Goal: Download file/media

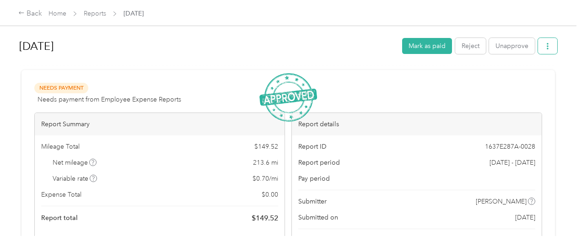
click at [546, 51] on button "button" at bounding box center [547, 46] width 19 height 16
click at [529, 78] on span "Download" at bounding box center [519, 80] width 30 height 10
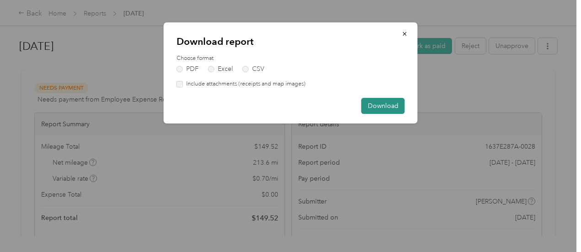
click at [378, 106] on button "Download" at bounding box center [383, 106] width 43 height 16
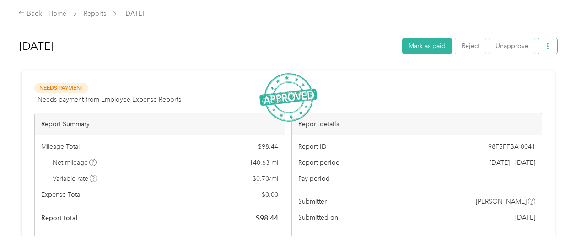
click at [547, 44] on icon "button" at bounding box center [548, 46] width 2 height 6
click at [522, 78] on span "Download" at bounding box center [519, 80] width 30 height 10
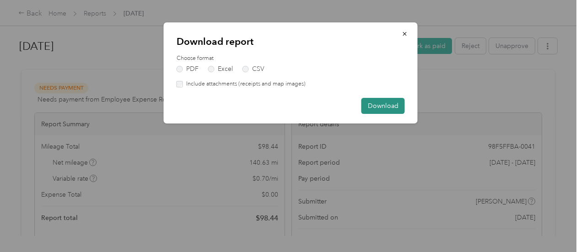
click at [379, 108] on button "Download" at bounding box center [383, 106] width 43 height 16
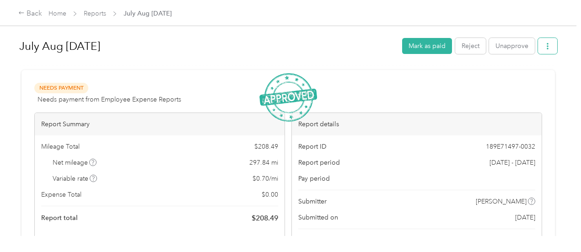
click at [545, 48] on icon "button" at bounding box center [548, 46] width 6 height 6
click at [522, 77] on span "Download" at bounding box center [519, 80] width 30 height 10
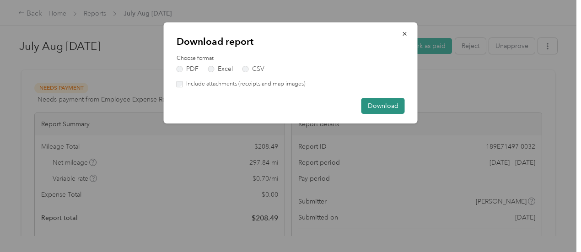
click at [385, 105] on button "Download" at bounding box center [383, 106] width 43 height 16
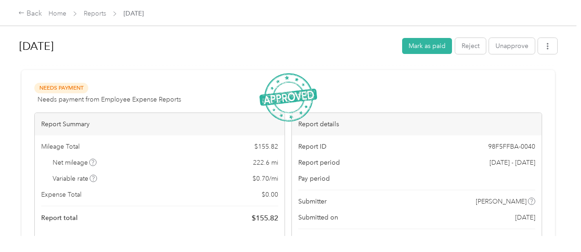
click at [549, 47] on button "button" at bounding box center [547, 46] width 19 height 16
click at [509, 78] on span "Download" at bounding box center [519, 80] width 30 height 10
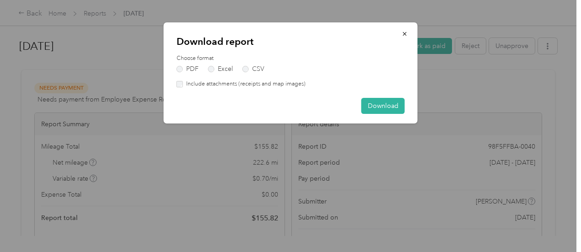
drag, startPoint x: 372, startPoint y: 107, endPoint x: 396, endPoint y: 93, distance: 27.9
click at [372, 107] on button "Download" at bounding box center [383, 106] width 43 height 16
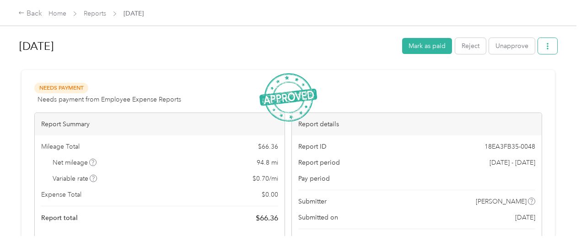
click at [547, 43] on icon "button" at bounding box center [548, 46] width 2 height 6
click at [507, 80] on span "Download" at bounding box center [519, 80] width 30 height 10
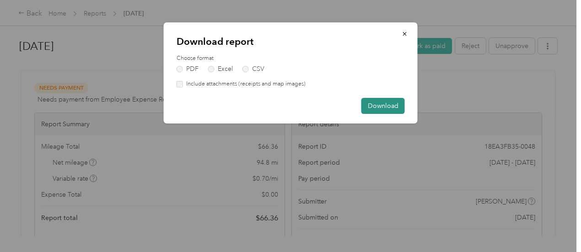
click at [382, 103] on button "Download" at bounding box center [383, 106] width 43 height 16
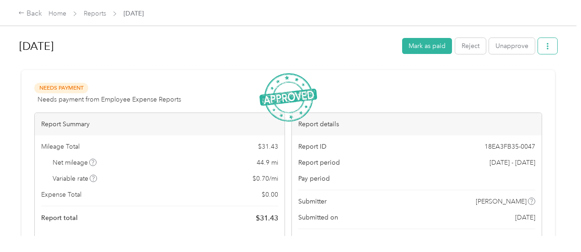
click at [552, 46] on button "button" at bounding box center [547, 46] width 19 height 16
click at [506, 79] on span "Download" at bounding box center [519, 80] width 30 height 10
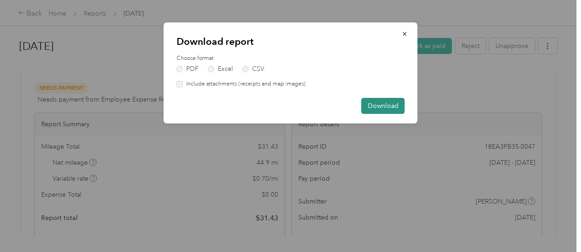
click at [395, 101] on button "Download" at bounding box center [383, 106] width 43 height 16
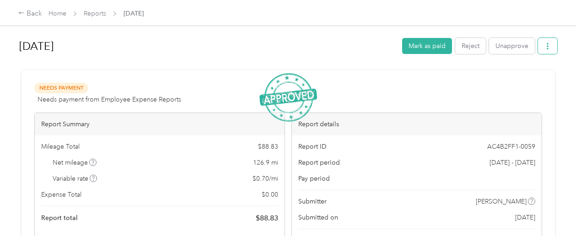
click at [547, 44] on icon "button" at bounding box center [548, 46] width 2 height 6
click at [502, 77] on div "Download" at bounding box center [522, 80] width 54 height 10
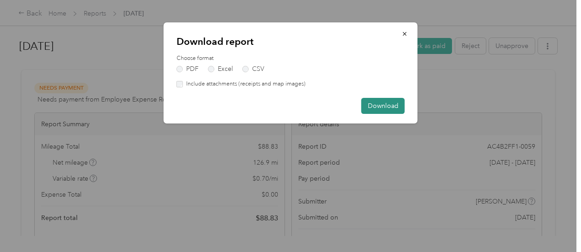
click at [375, 103] on button "Download" at bounding box center [383, 106] width 43 height 16
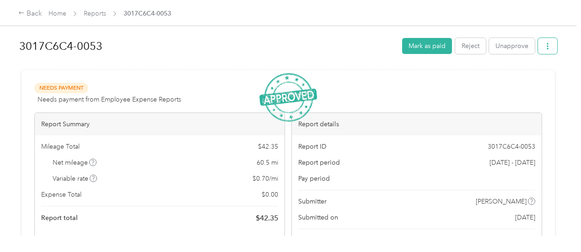
click at [548, 46] on icon "button" at bounding box center [548, 46] width 6 height 6
click at [500, 77] on icon at bounding box center [498, 79] width 6 height 6
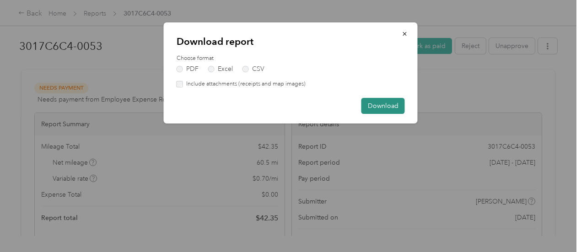
click at [365, 109] on button "Download" at bounding box center [383, 106] width 43 height 16
